Goal: Task Accomplishment & Management: Use online tool/utility

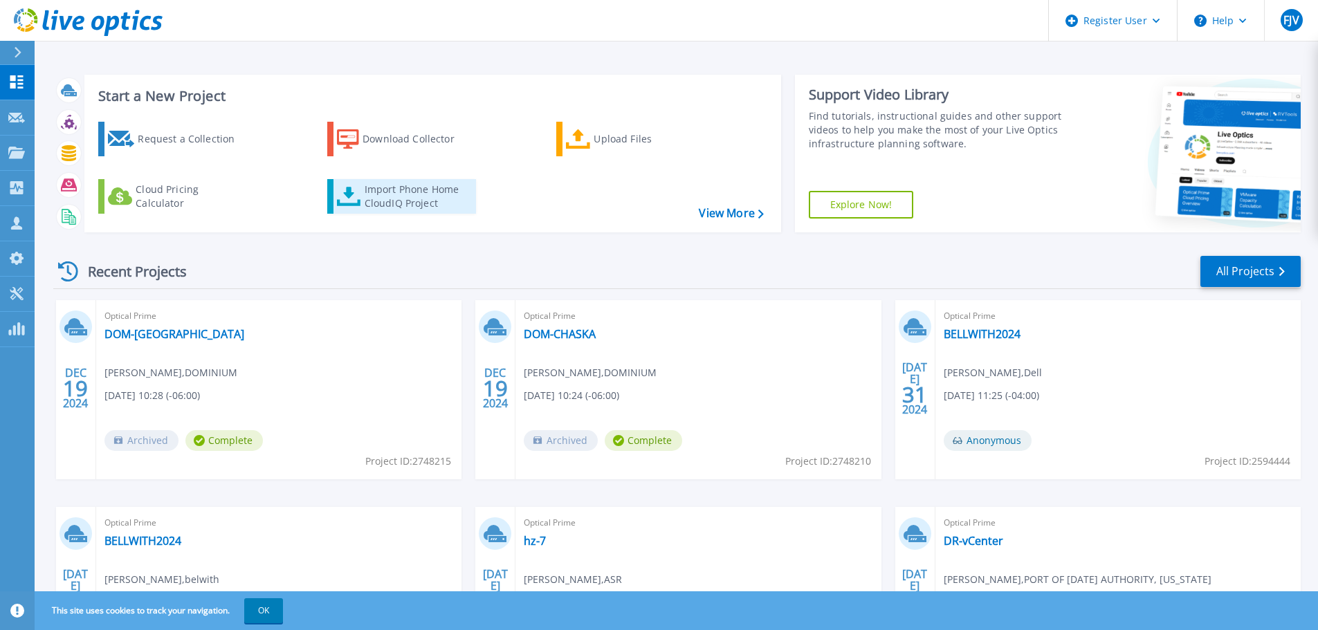
click at [374, 208] on div "Import Phone Home CloudIQ Project" at bounding box center [419, 197] width 108 height 28
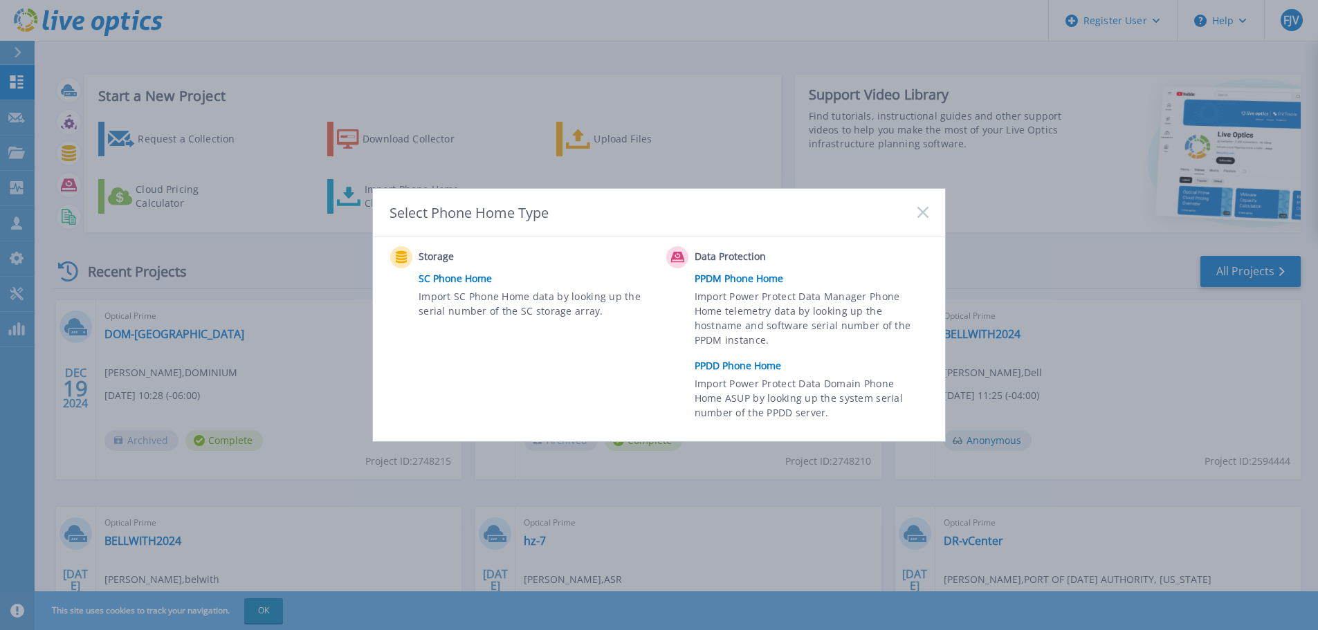
click at [724, 368] on link "PPDD Phone Home" at bounding box center [815, 366] width 241 height 21
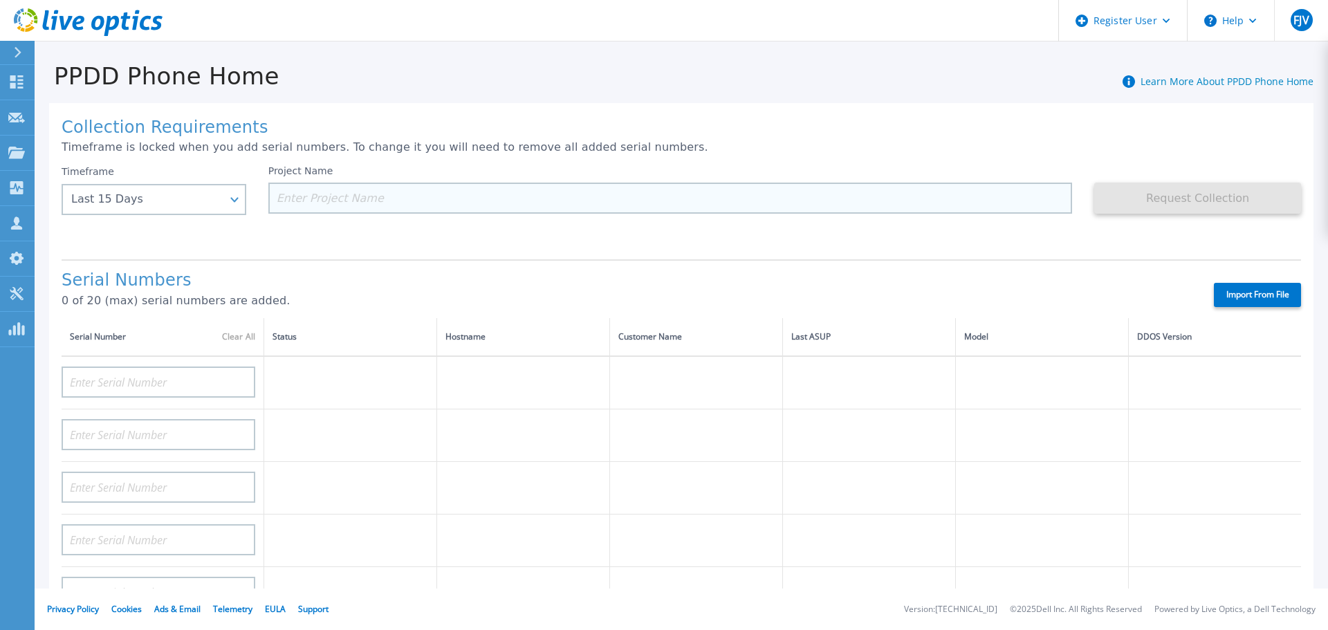
click at [365, 206] on input at bounding box center [670, 198] width 805 height 31
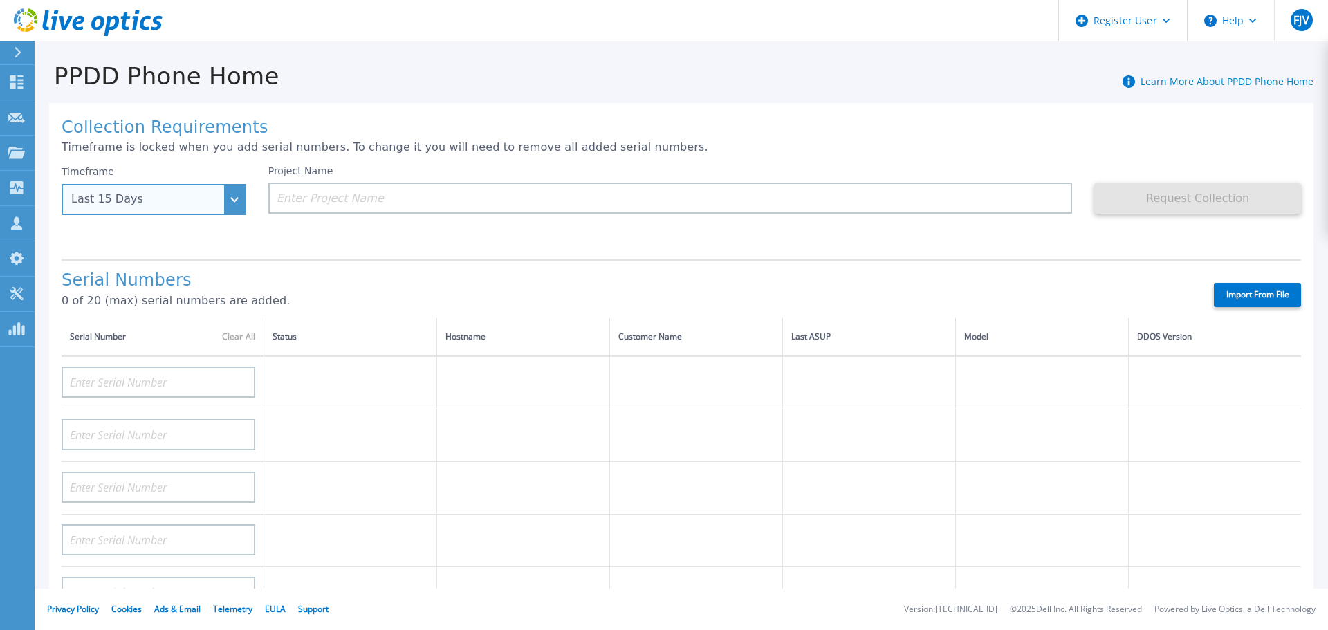
click at [159, 194] on div "Last 15 Days" at bounding box center [146, 199] width 150 height 12
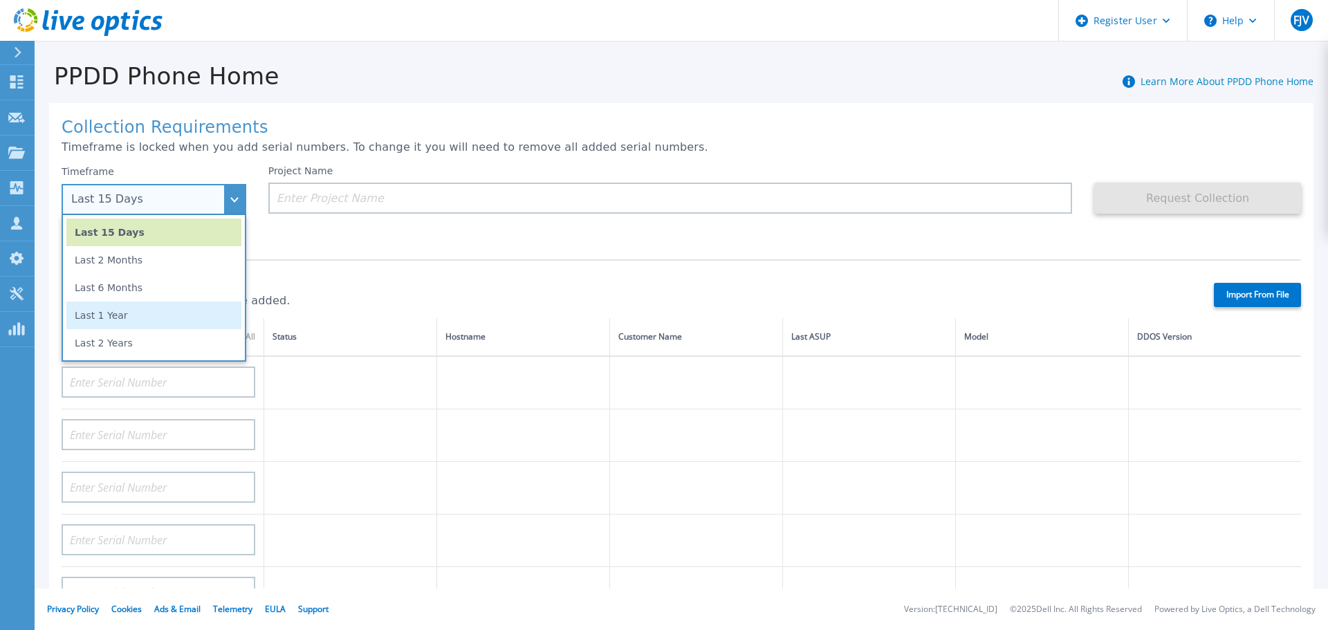
click at [176, 314] on li "Last 1 Year" at bounding box center [153, 316] width 175 height 28
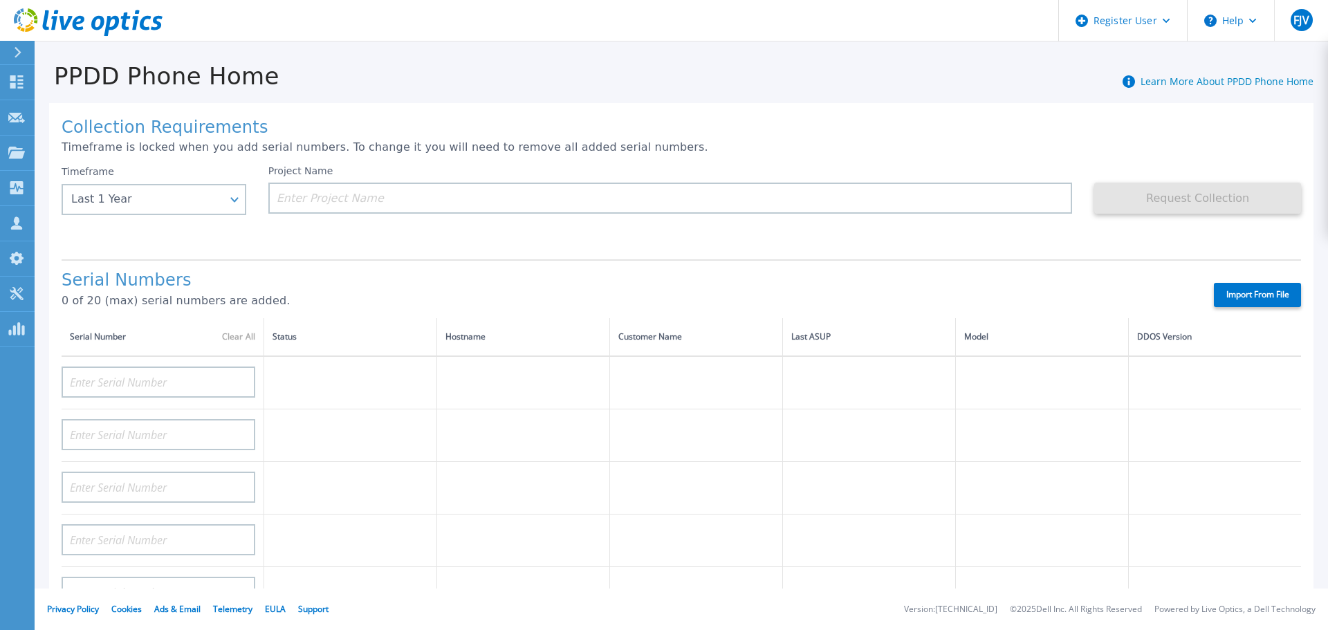
click at [259, 253] on div "Collection Requirements Timeframe is locked when you add serial numbers. To cha…" at bounding box center [681, 494] width 1265 height 782
click at [316, 194] on input at bounding box center [670, 198] width 805 height 31
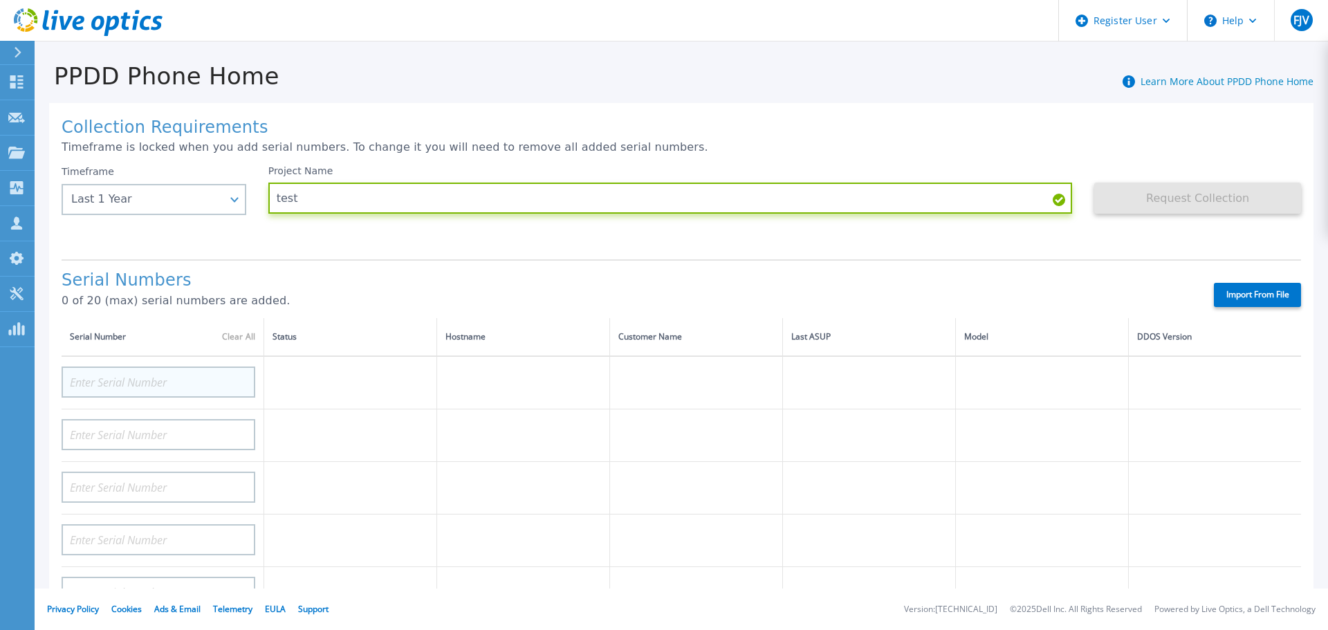
type input "test"
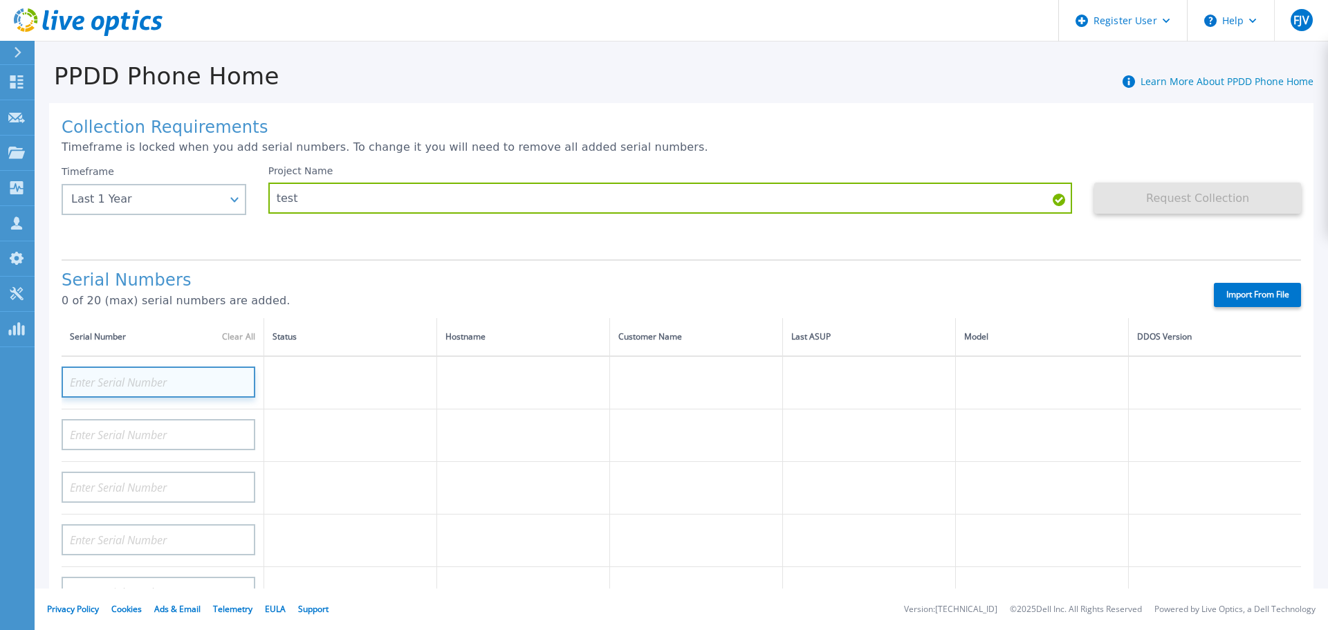
click at [194, 376] on input at bounding box center [159, 382] width 194 height 31
paste input "APM00190440190"
type input "APM00190440190"
click at [468, 336] on th "Hostname" at bounding box center [523, 337] width 173 height 38
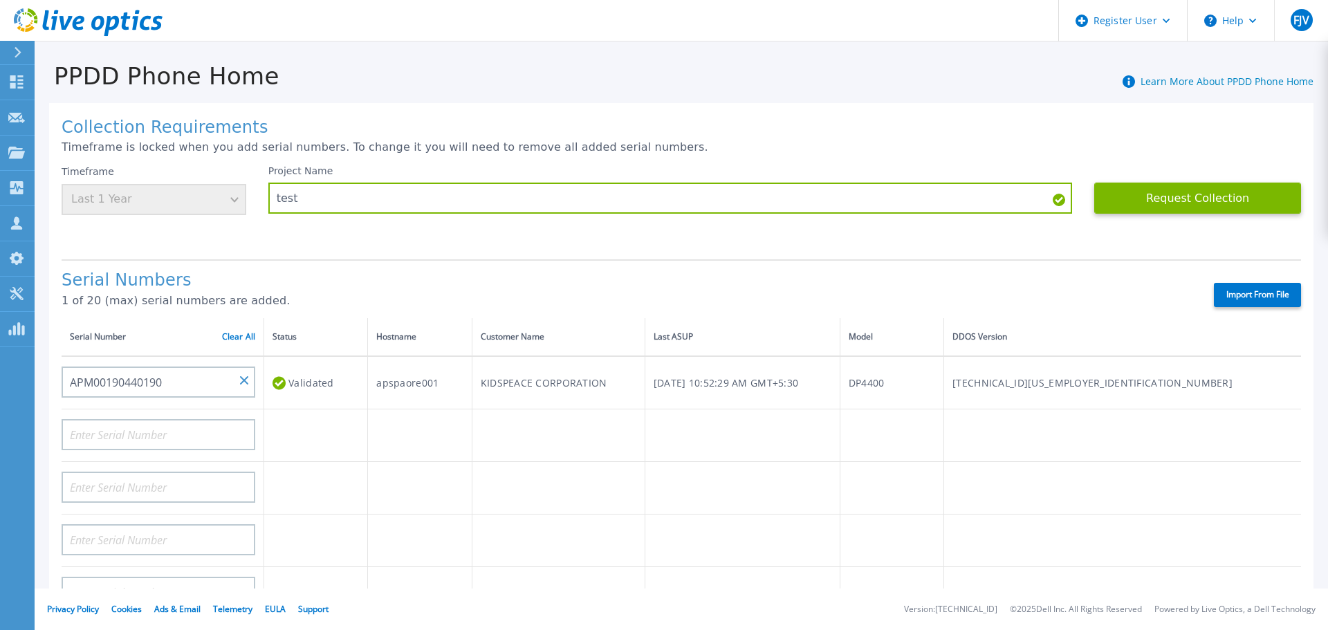
click at [1238, 295] on label "Import From File" at bounding box center [1257, 295] width 87 height 24
click at [0, 0] on input "Import From File" at bounding box center [0, 0] width 0 height 0
click at [1149, 194] on button "Request Collection" at bounding box center [1198, 198] width 207 height 31
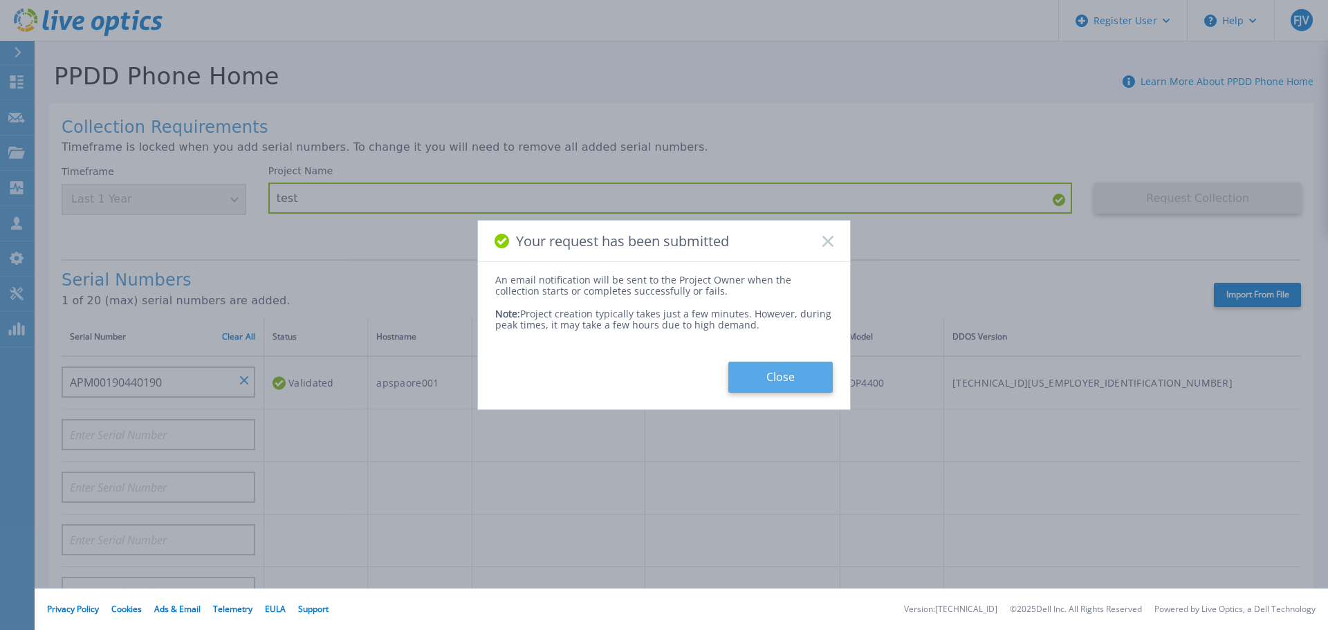
click at [783, 375] on button "Close" at bounding box center [781, 377] width 104 height 31
